Goal: Task Accomplishment & Management: Manage account settings

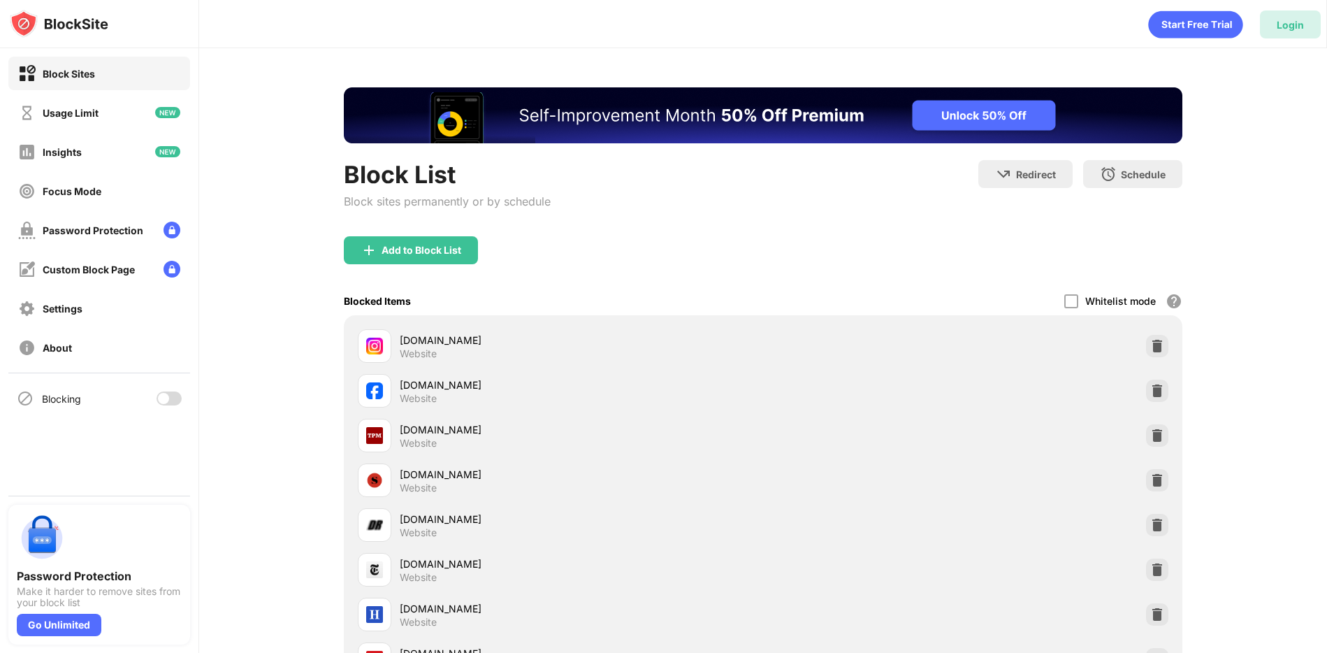
click at [1303, 25] on div "Login" at bounding box center [1290, 25] width 27 height 12
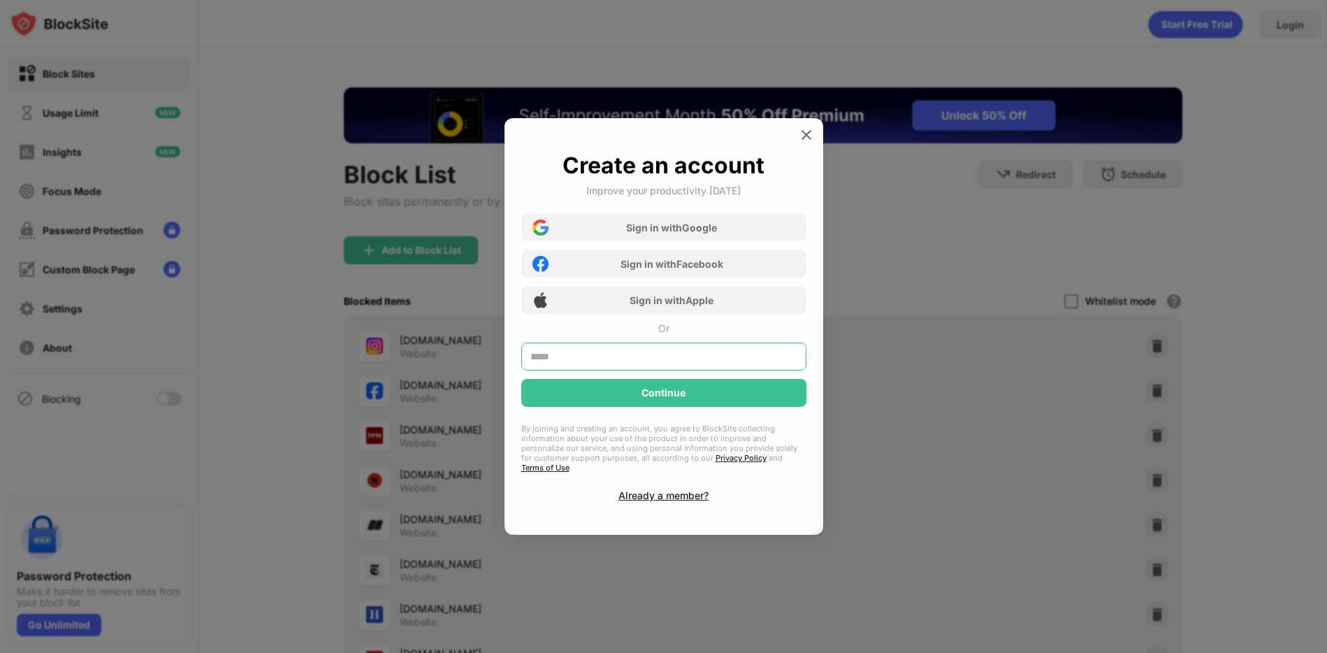
click at [566, 356] on input "text" at bounding box center [663, 356] width 285 height 28
click at [566, 364] on input "text" at bounding box center [663, 356] width 285 height 28
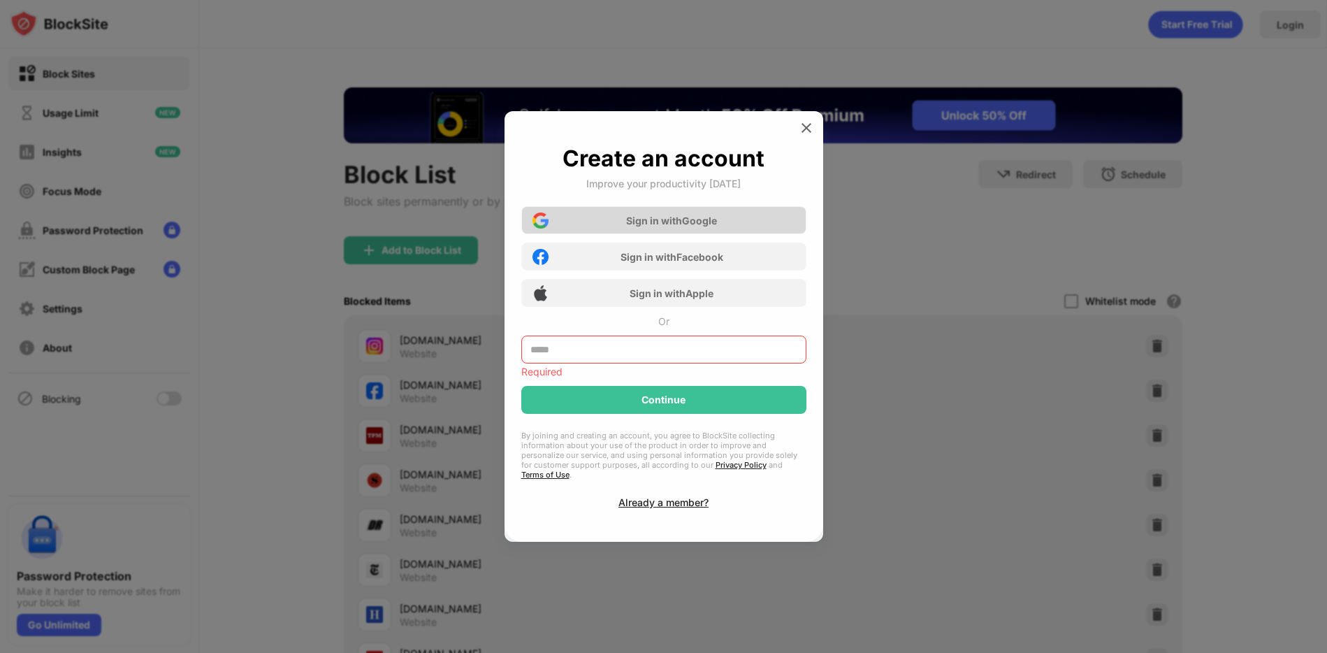
click at [648, 226] on div "Sign in with Google" at bounding box center [671, 221] width 91 height 12
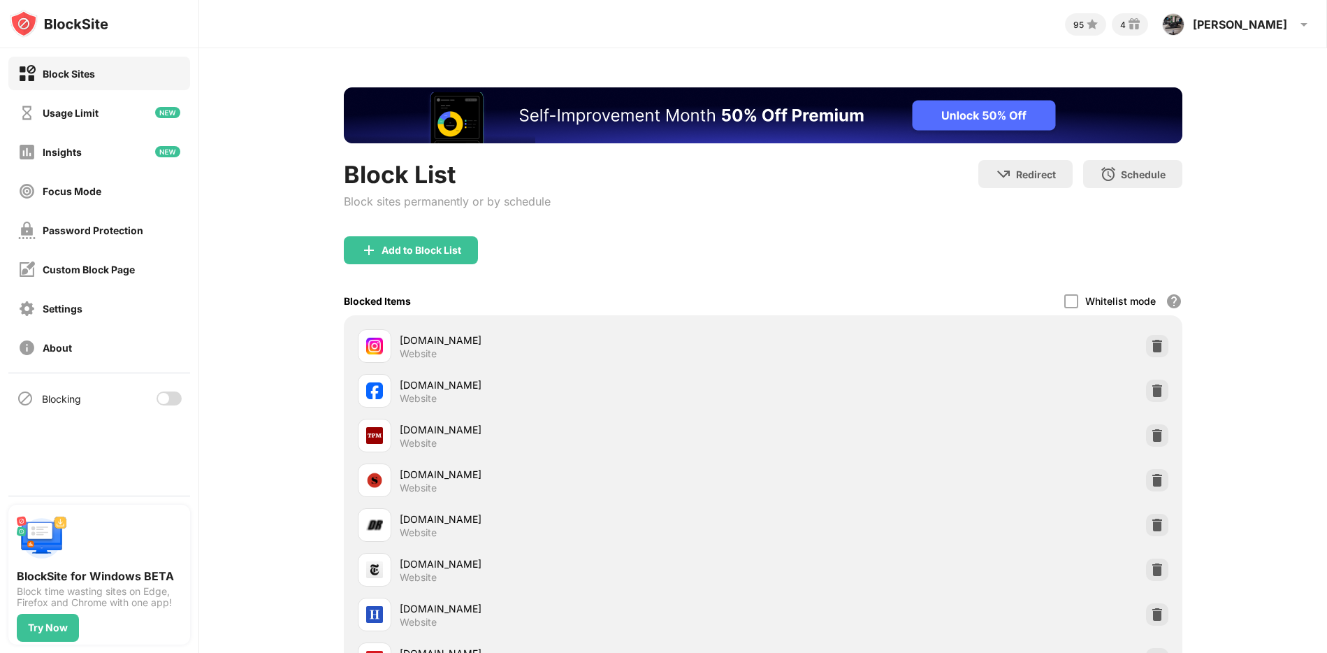
click at [165, 398] on div at bounding box center [163, 398] width 11 height 11
click at [1104, 30] on div "95 4 Steve Steve Stanley View Account Insights Rewards Settings Support Log Out" at bounding box center [762, 21] width 1127 height 42
